Goal: Transaction & Acquisition: Purchase product/service

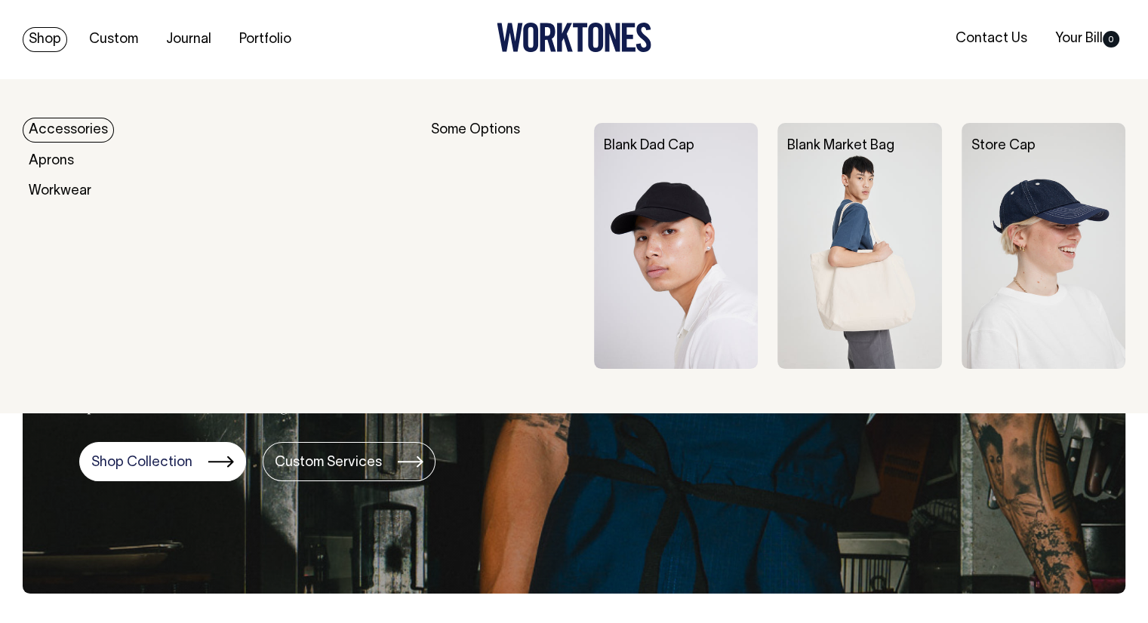
click at [75, 131] on link "Accessories" at bounding box center [68, 130] width 91 height 25
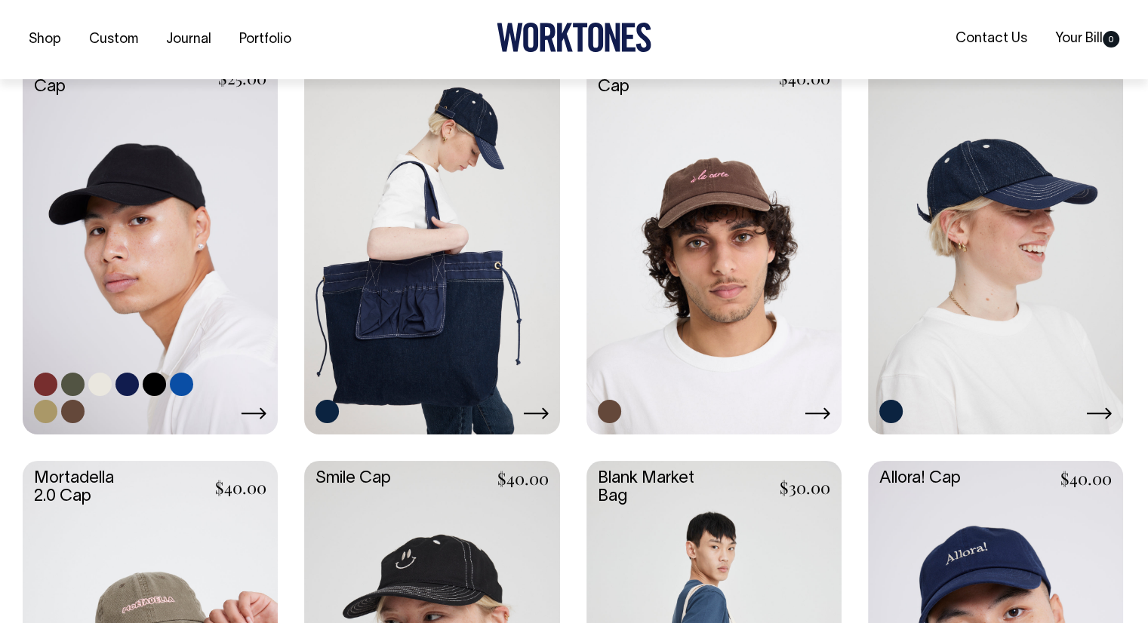
scroll to position [679, 0]
click at [214, 377] on div "+7" at bounding box center [127, 397] width 186 height 51
click at [266, 400] on div "+7" at bounding box center [150, 397] width 232 height 51
click at [262, 407] on icon at bounding box center [254, 413] width 26 height 12
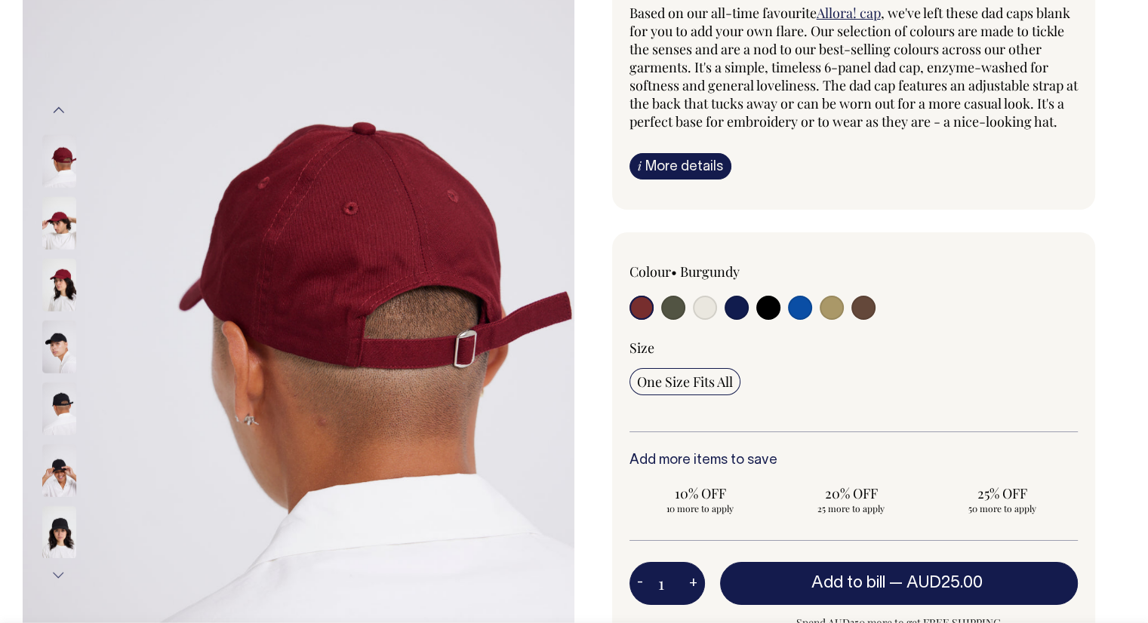
scroll to position [151, 0]
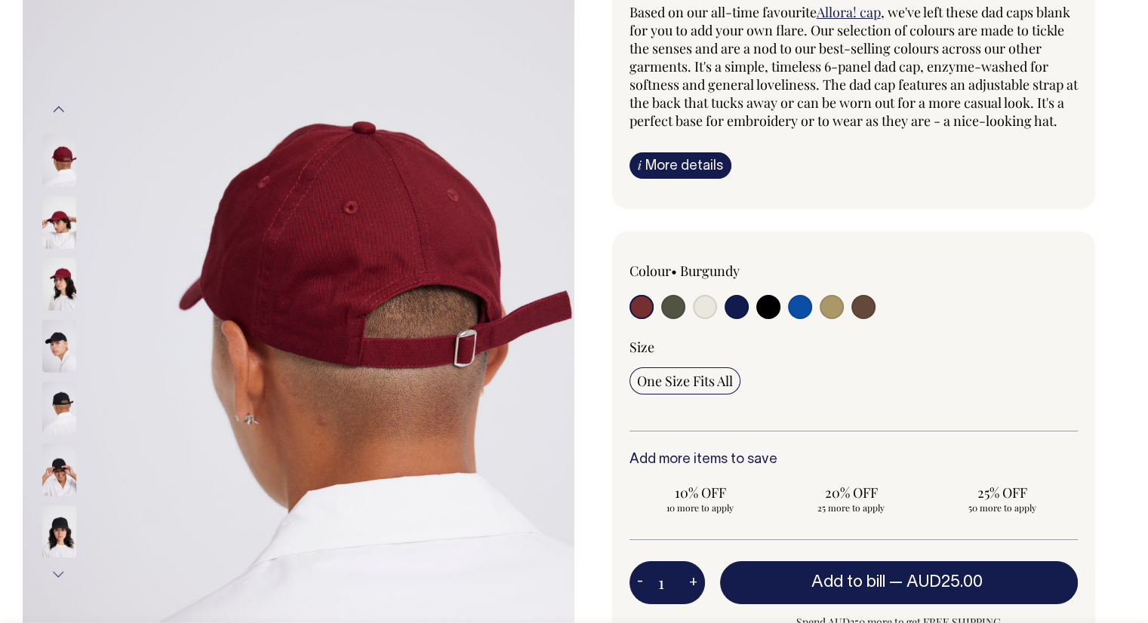
click at [698, 319] on input "radio" at bounding box center [705, 307] width 24 height 24
radio input "true"
select select "Natural"
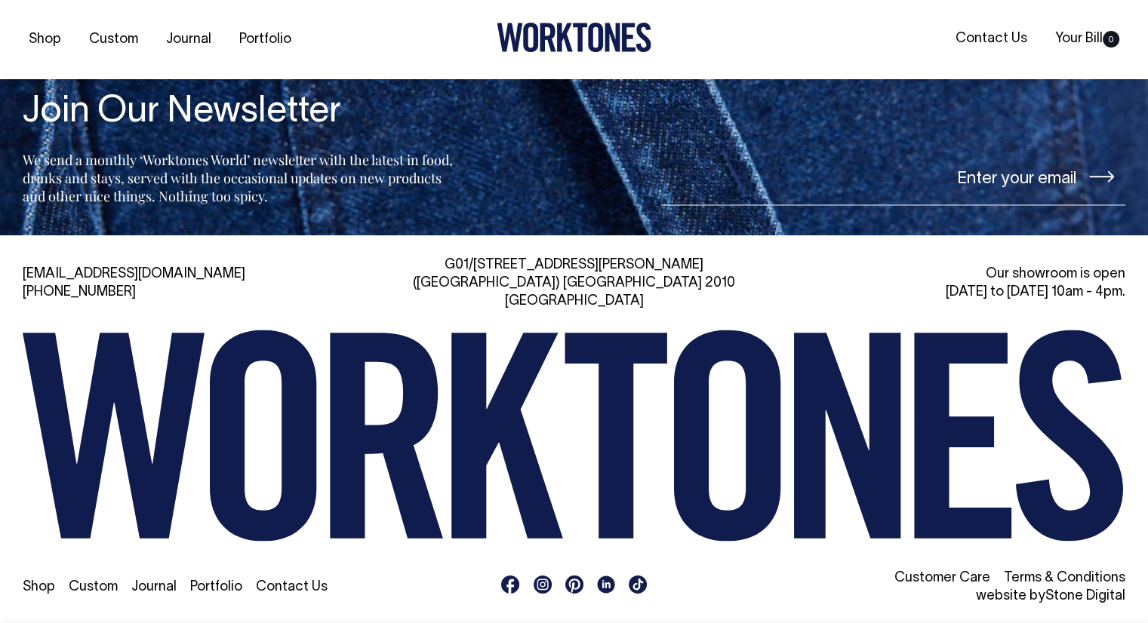
scroll to position [2401, 0]
